Goal: Find specific page/section: Find specific page/section

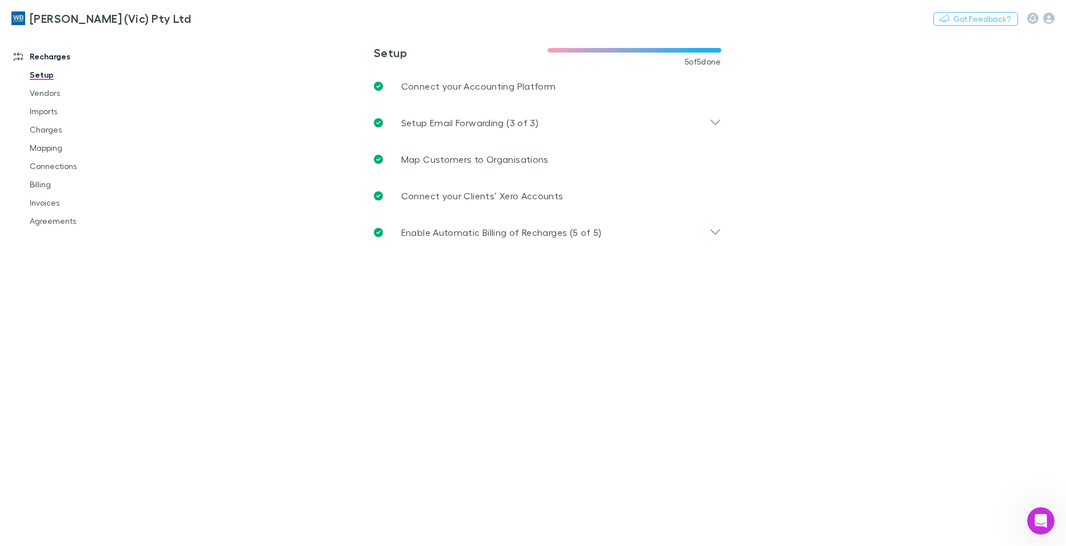
drag, startPoint x: 46, startPoint y: 129, endPoint x: 3, endPoint y: 132, distance: 42.9
click at [47, 129] on link "Charges" at bounding box center [85, 130] width 135 height 18
